Goal: Information Seeking & Learning: Learn about a topic

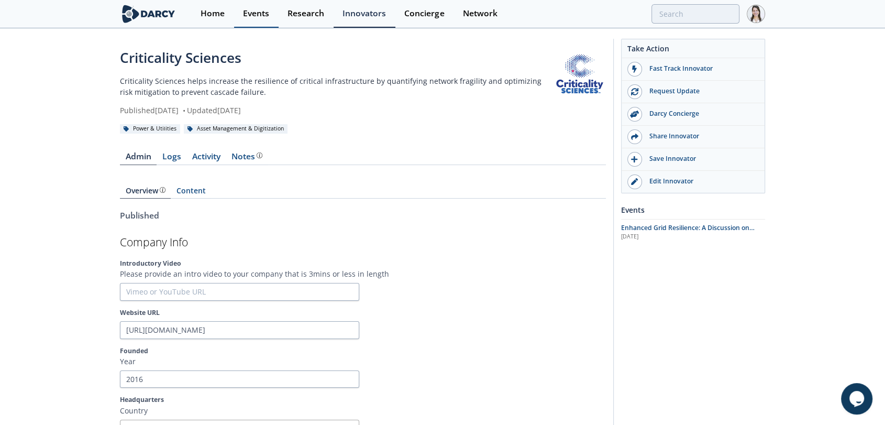
click at [242, 19] on link "Events" at bounding box center [256, 14] width 45 height 28
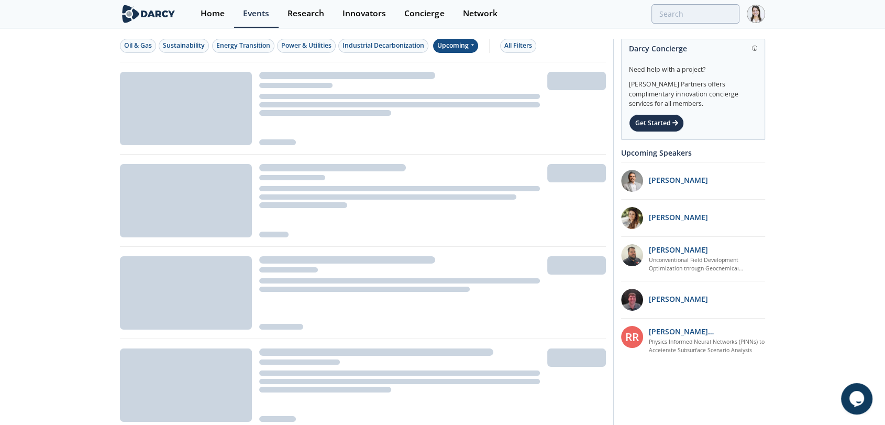
click at [474, 48] on icon at bounding box center [472, 45] width 4 height 6
click at [458, 84] on div "Past" at bounding box center [468, 80] width 65 height 17
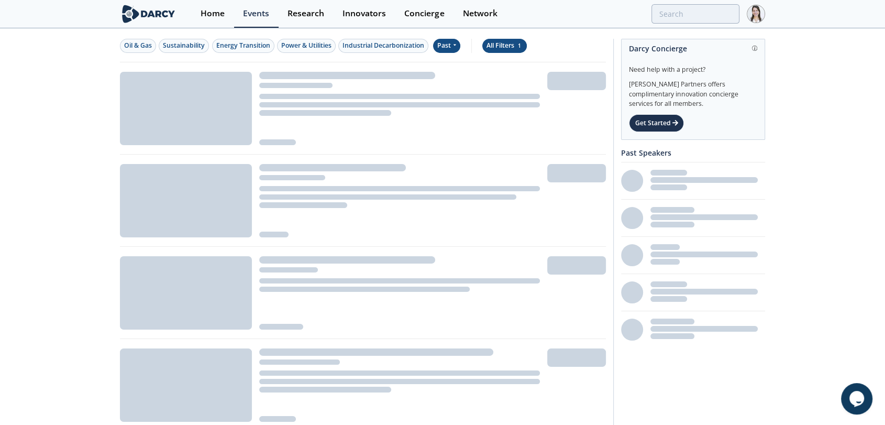
click at [518, 49] on div "All Filters 1" at bounding box center [505, 45] width 36 height 9
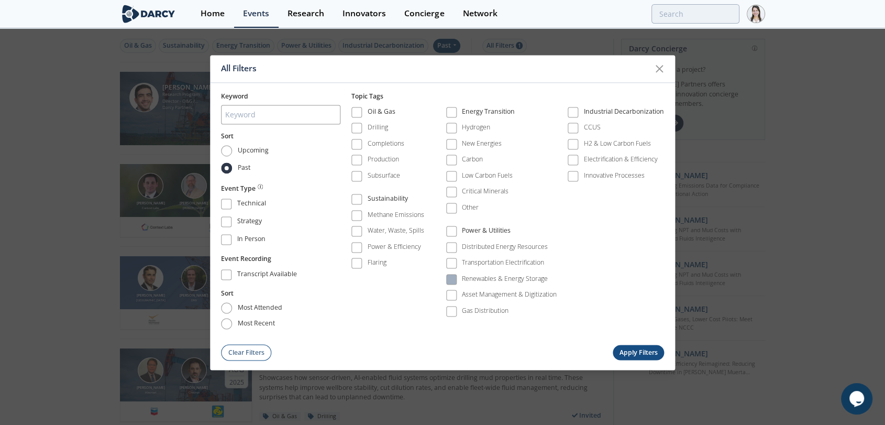
click at [450, 276] on span at bounding box center [451, 279] width 7 height 7
click at [643, 356] on button "Apply Filters" at bounding box center [638, 352] width 51 height 15
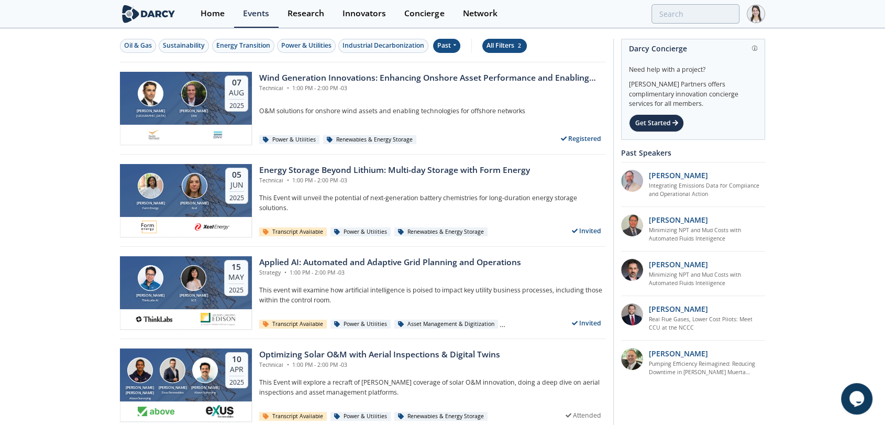
click at [496, 48] on div "All Filters 2" at bounding box center [505, 45] width 36 height 9
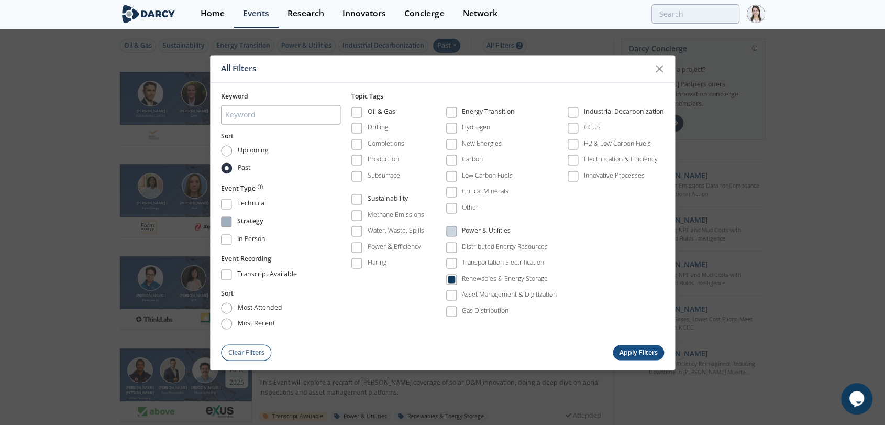
click at [242, 221] on div "Strategy" at bounding box center [250, 223] width 26 height 13
click at [626, 349] on button "Apply Filters" at bounding box center [638, 352] width 51 height 15
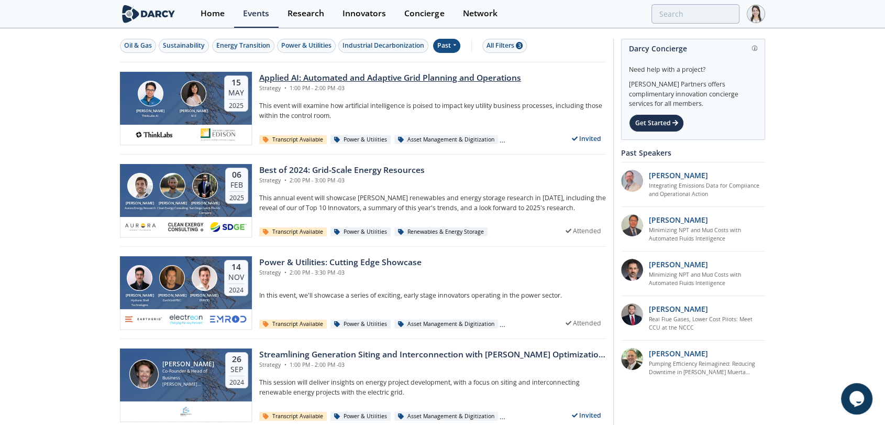
click at [348, 84] on div "Strategy • 1:00 PM - 2:00 PM -03" at bounding box center [390, 88] width 262 height 8
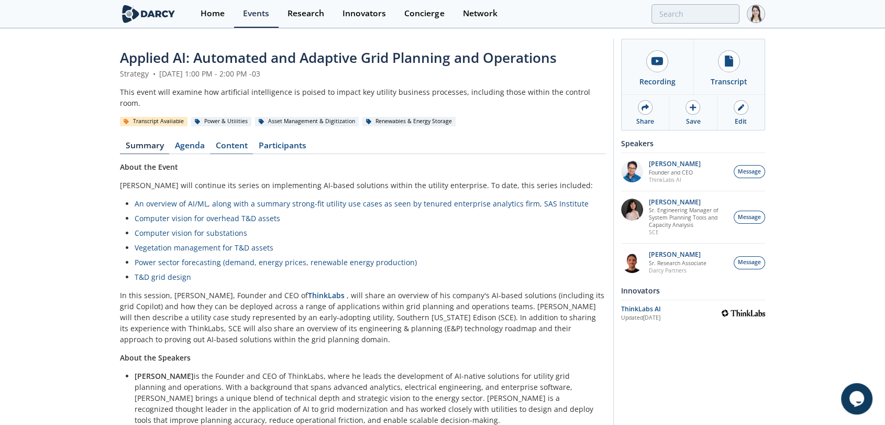
click at [224, 141] on link "Content" at bounding box center [231, 147] width 43 height 13
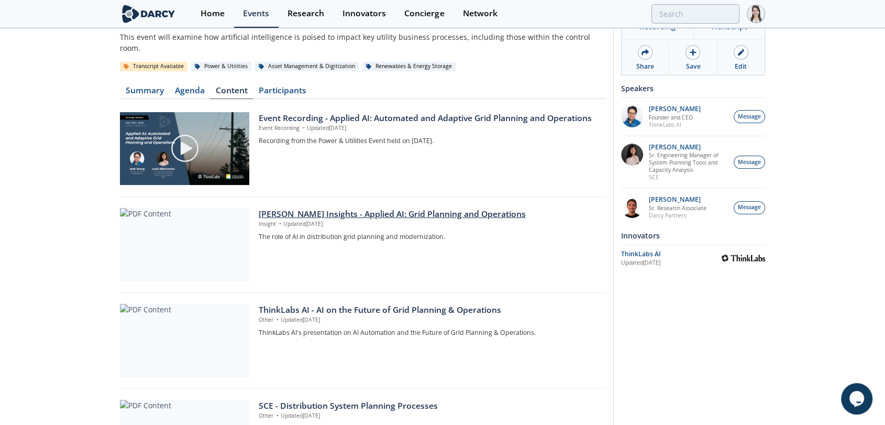
scroll to position [116, 0]
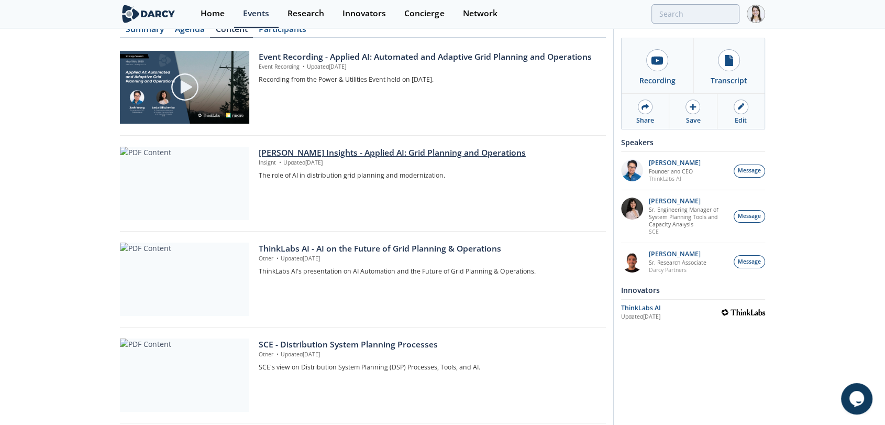
click at [185, 159] on div at bounding box center [184, 183] width 129 height 73
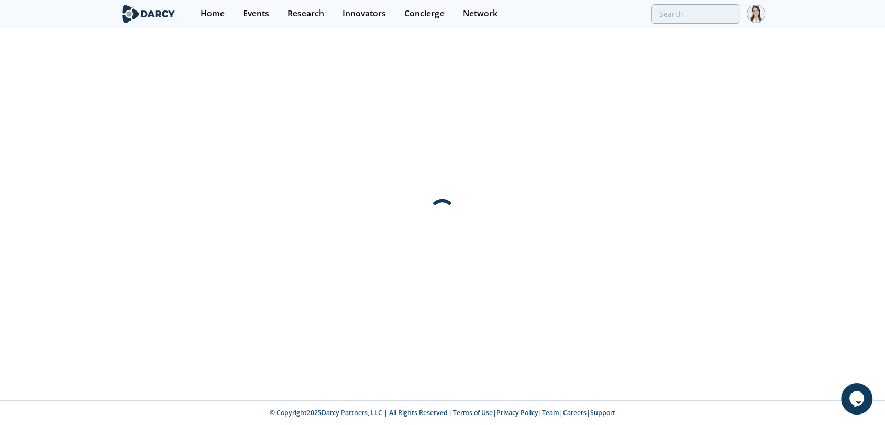
scroll to position [0, 0]
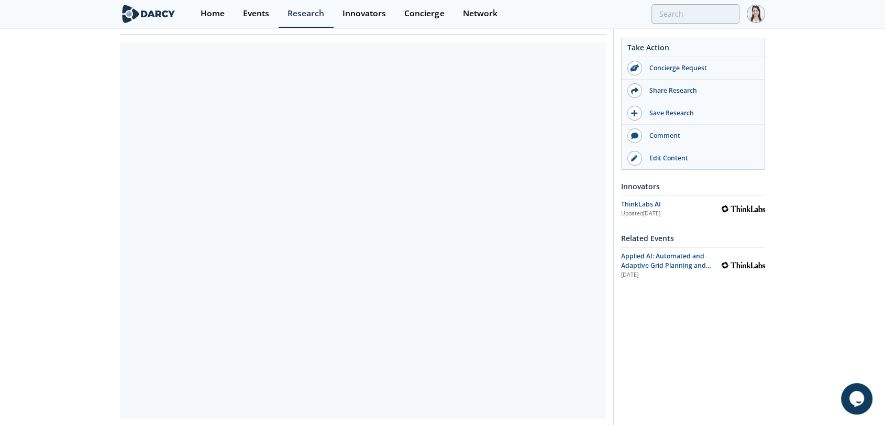
scroll to position [116, 0]
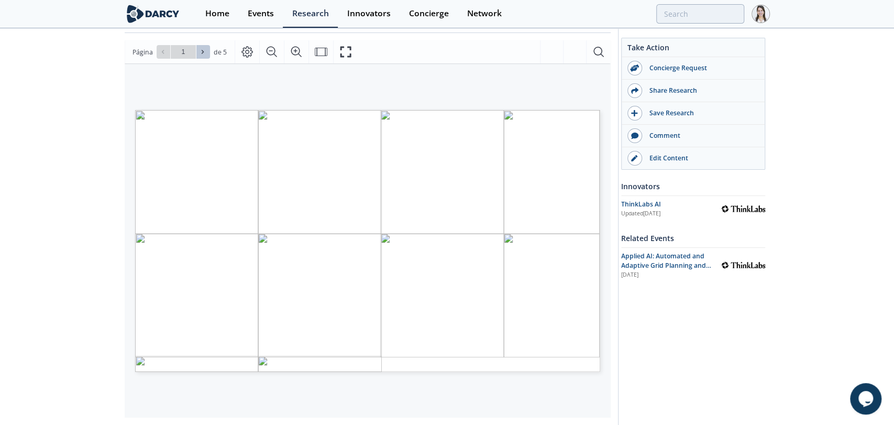
click at [202, 52] on icon at bounding box center [203, 52] width 2 height 4
type input "2"
click at [202, 52] on icon at bounding box center [203, 52] width 2 height 4
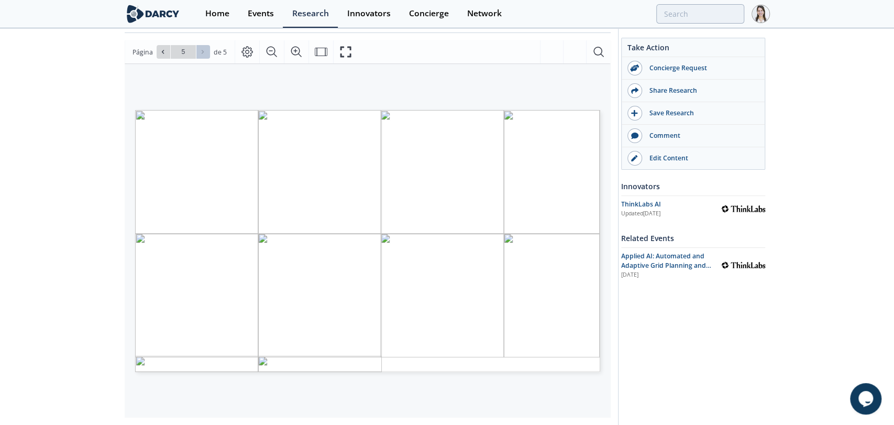
click at [201, 52] on div "Ir a la página 5" at bounding box center [183, 52] width 53 height 14
click at [167, 55] on button at bounding box center [164, 52] width 14 height 14
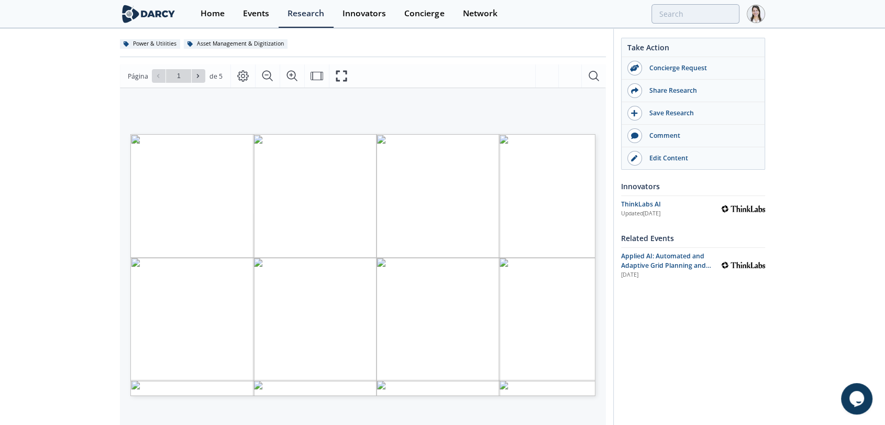
scroll to position [0, 0]
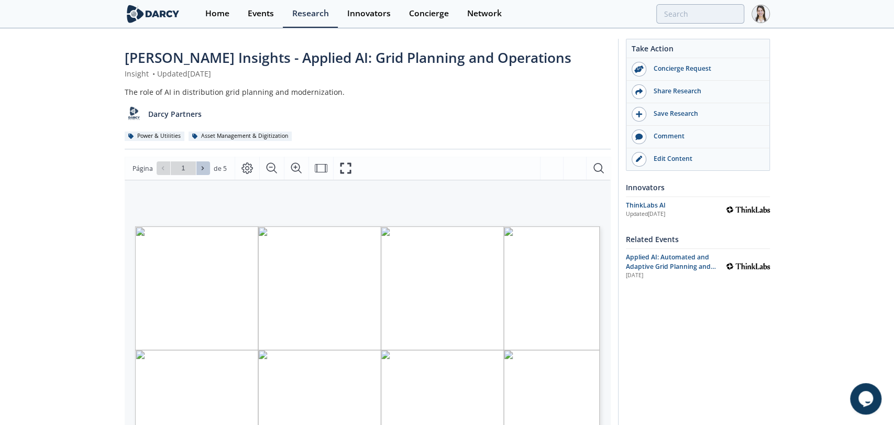
click at [205, 169] on button at bounding box center [203, 168] width 14 height 14
click at [203, 169] on icon at bounding box center [203, 168] width 6 height 6
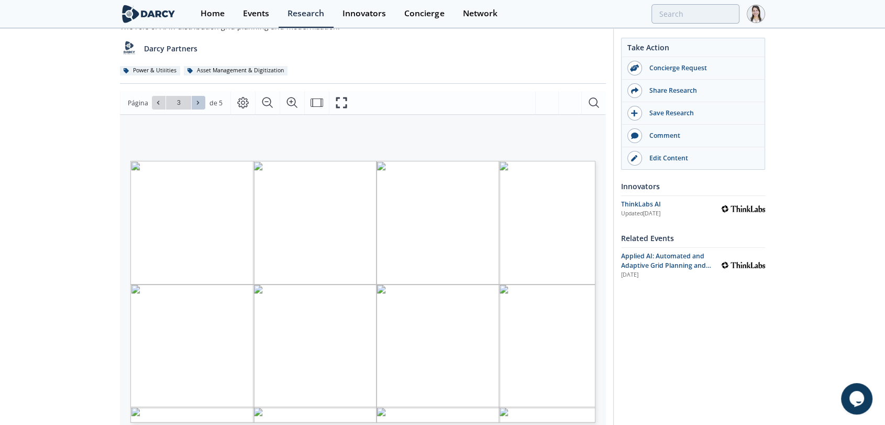
scroll to position [58, 0]
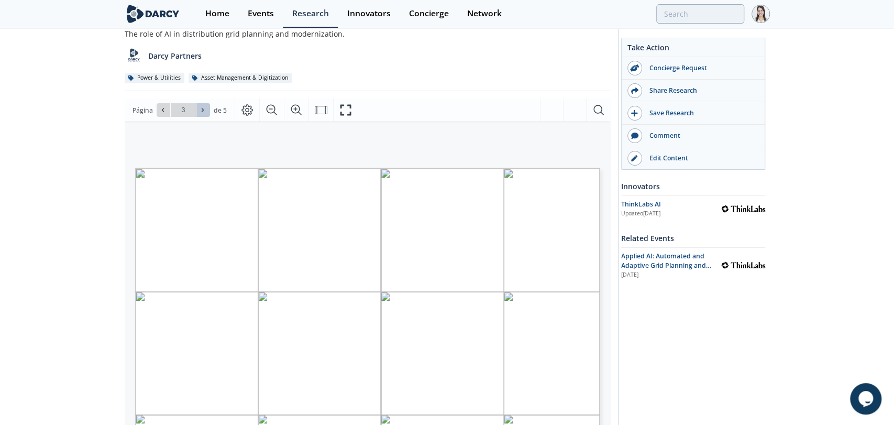
click at [202, 112] on icon at bounding box center [203, 110] width 6 height 6
type input "4"
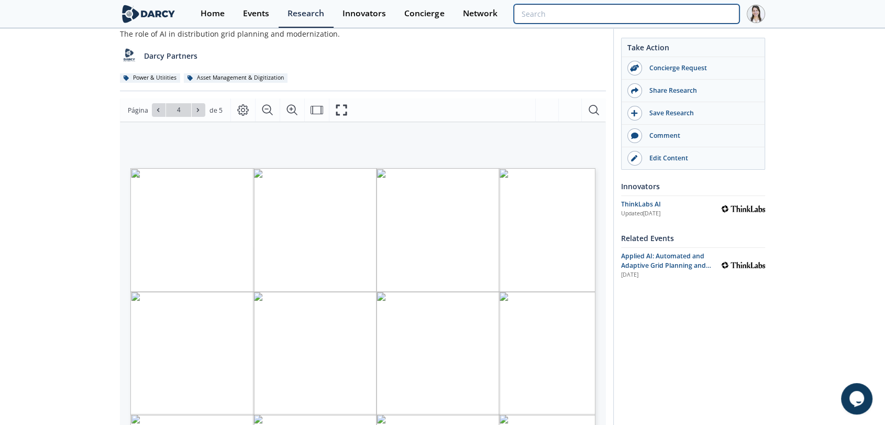
click at [714, 15] on input "search" at bounding box center [627, 13] width 226 height 19
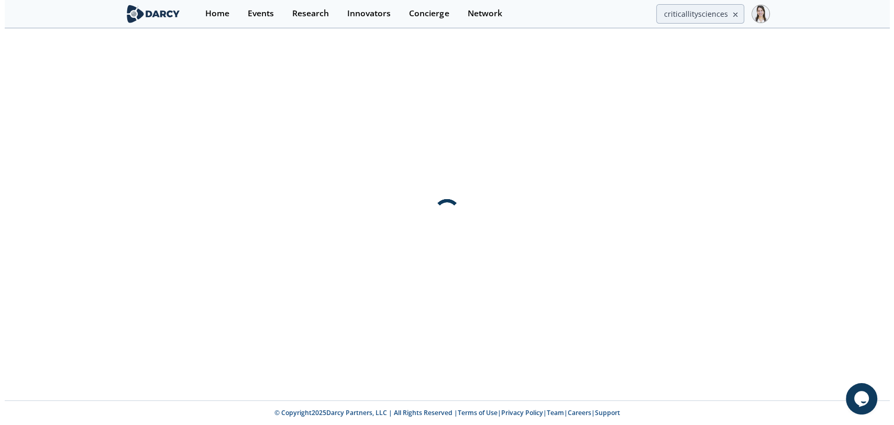
scroll to position [0, 0]
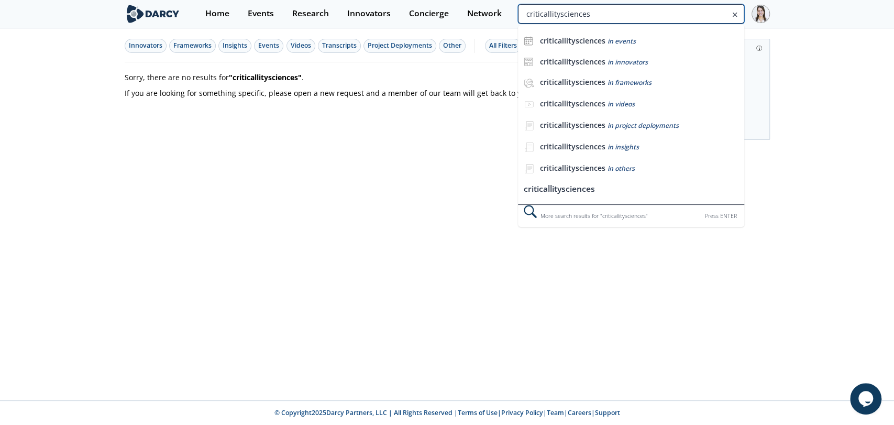
click at [692, 13] on input "criticallitysciences" at bounding box center [631, 13] width 226 height 19
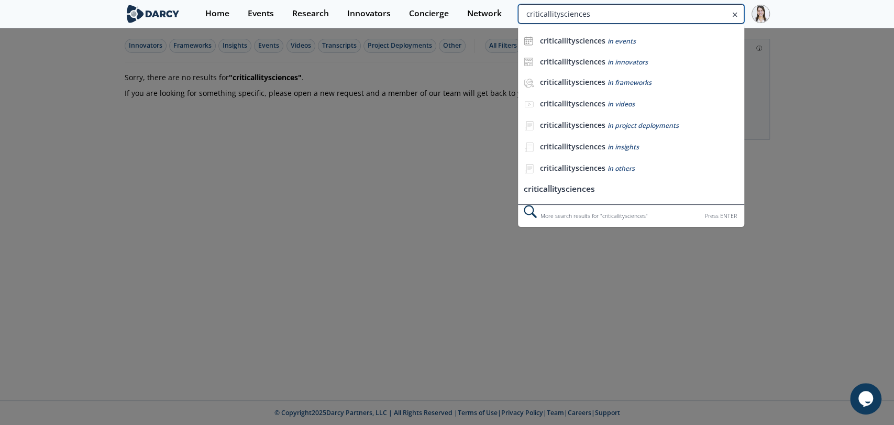
click at [556, 12] on input "criticallitysciences" at bounding box center [631, 13] width 226 height 19
type input "criticallity sciences"
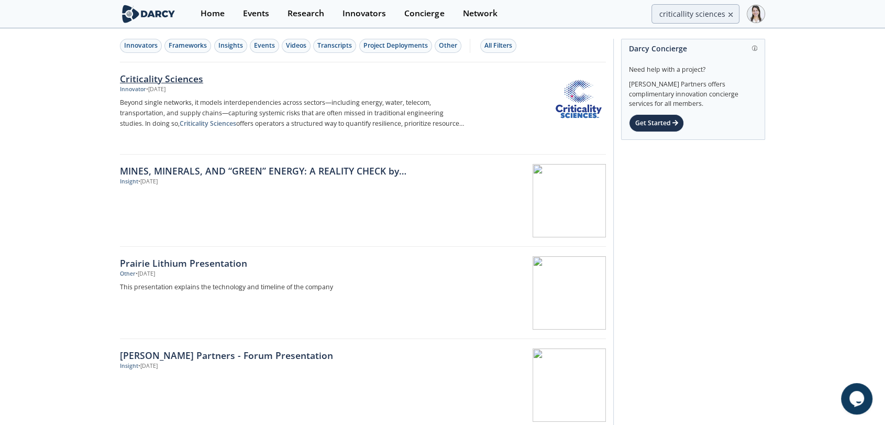
click at [126, 76] on div "Criticality Sciences" at bounding box center [293, 79] width 347 height 14
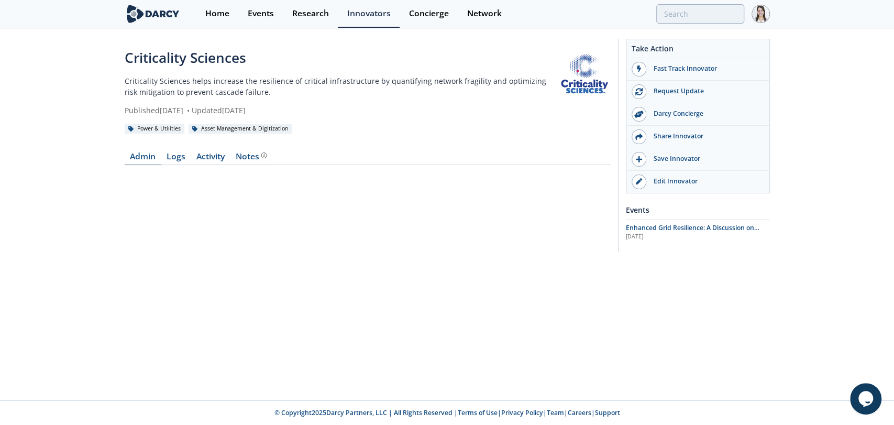
click at [144, 161] on link "Admin" at bounding box center [143, 158] width 37 height 13
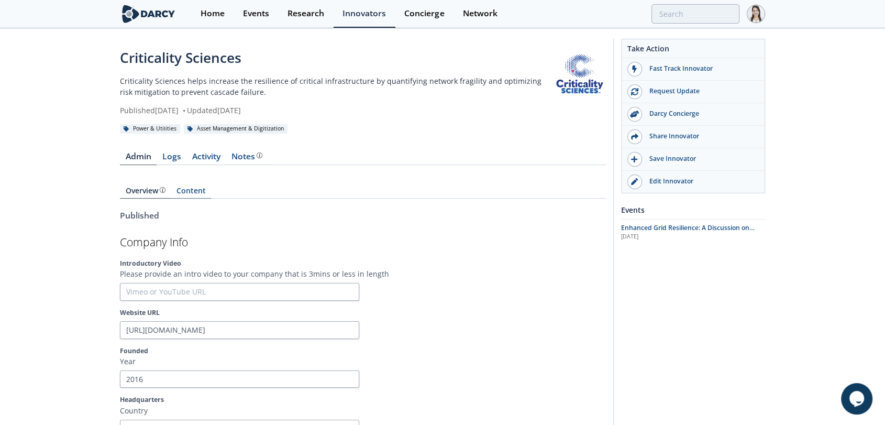
click at [186, 189] on link "Content" at bounding box center [191, 193] width 40 height 12
